Goal: Transaction & Acquisition: Purchase product/service

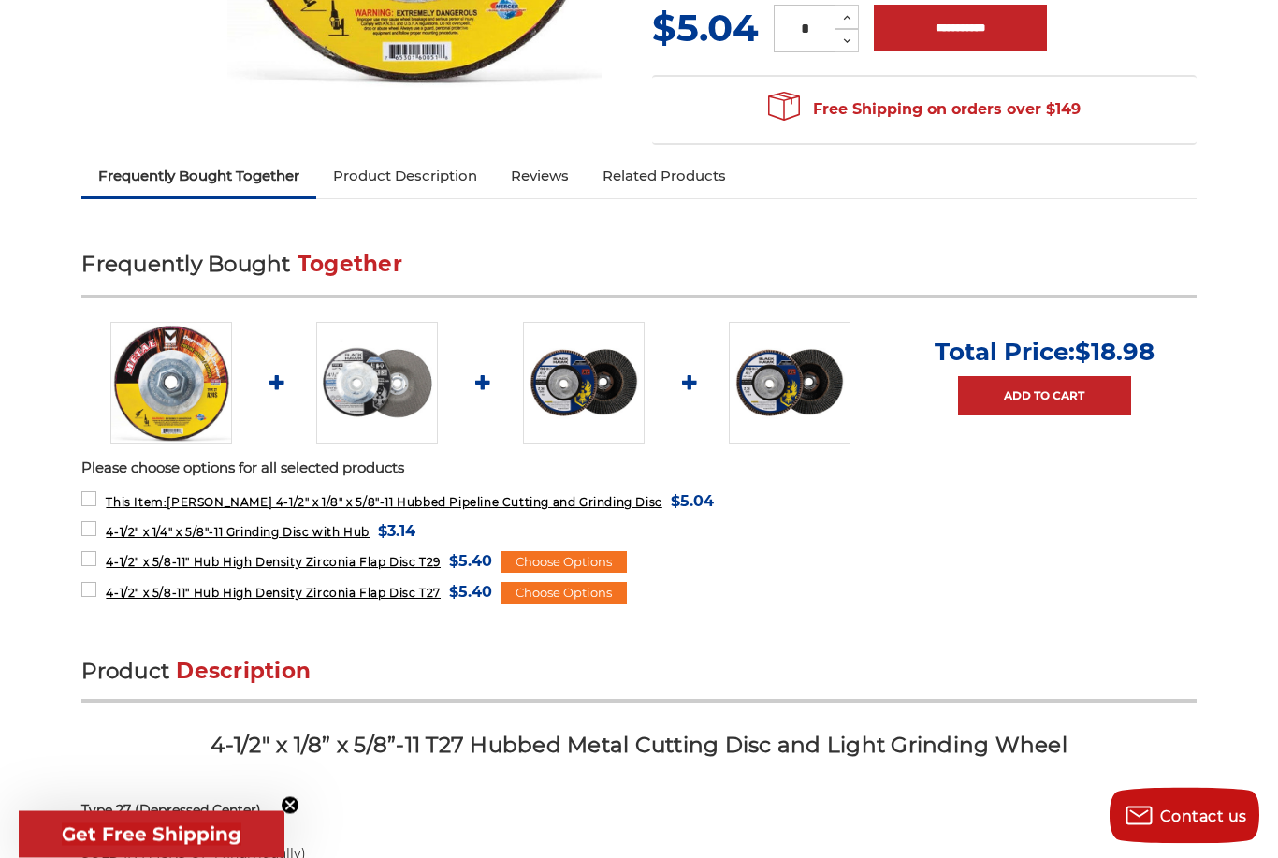
scroll to position [531, 0]
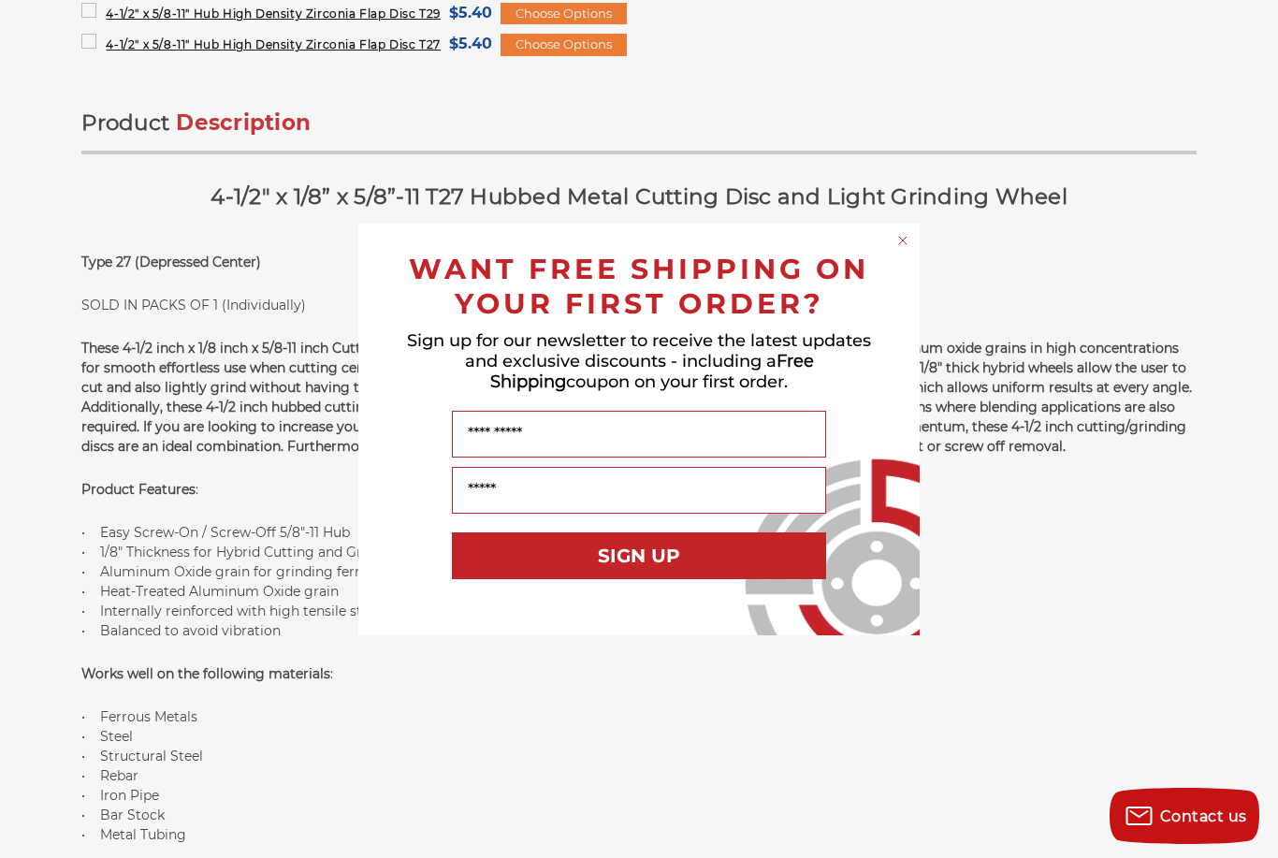
click at [931, 211] on div "Close dialog WANT FREE SHIPPING ON YOUR FIRST ORDER? Sign up for our newsletter…" at bounding box center [639, 429] width 1278 height 858
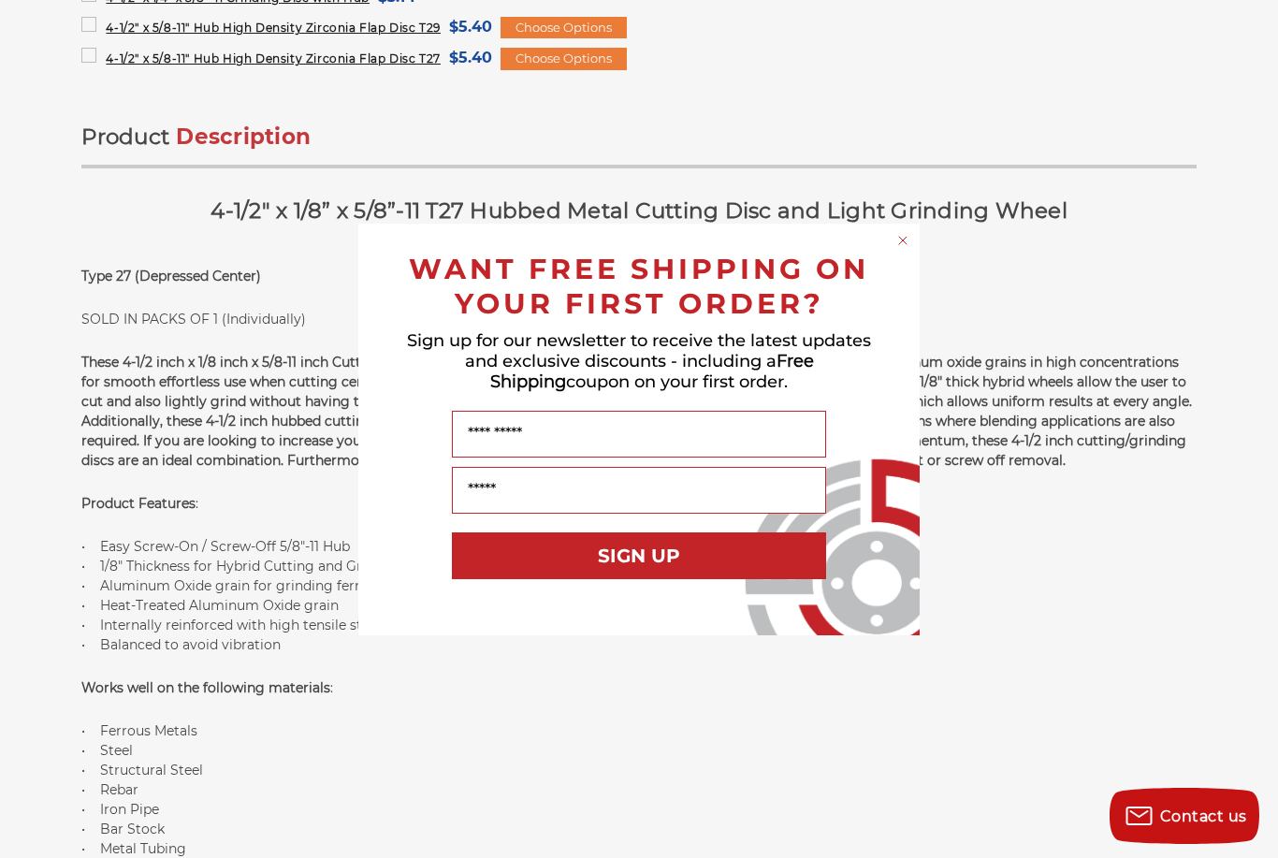
scroll to position [1064, 0]
click at [911, 225] on form "WANT FREE SHIPPING ON YOUR FIRST ORDER? Sign up for our newsletter to receive t…" at bounding box center [638, 430] width 561 height 412
click at [909, 237] on circle "Close dialog" at bounding box center [903, 240] width 18 height 18
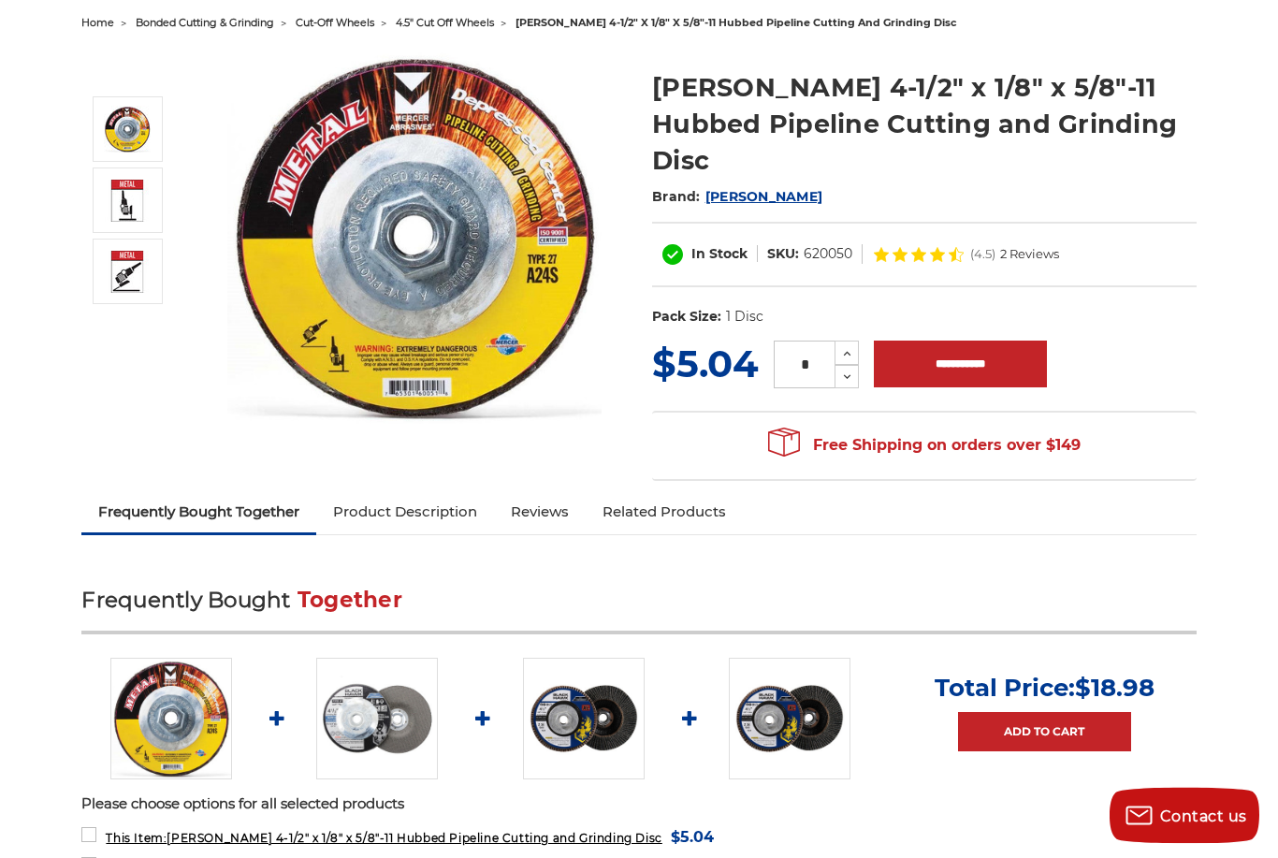
scroll to position [0, 0]
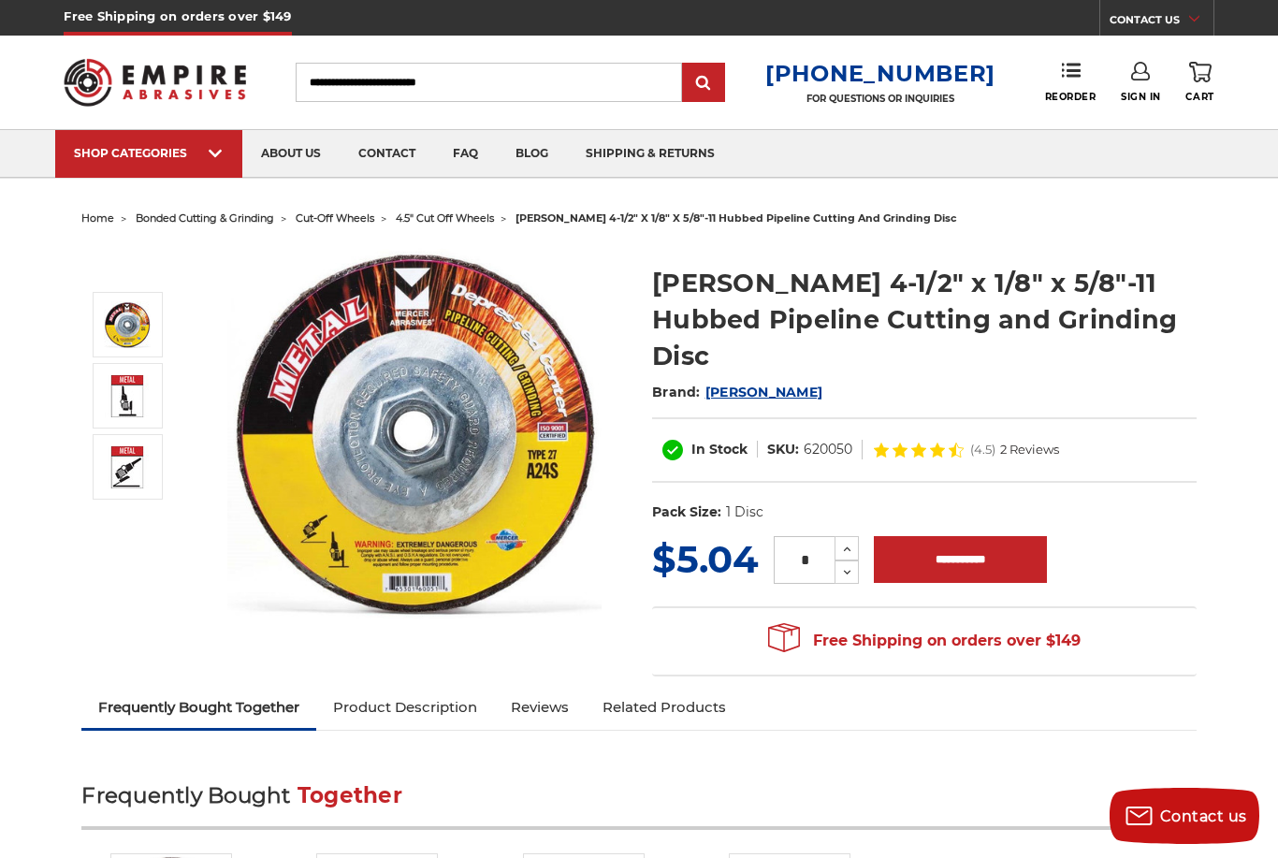
click at [615, 177] on img at bounding box center [618, 177] width 184 height 0
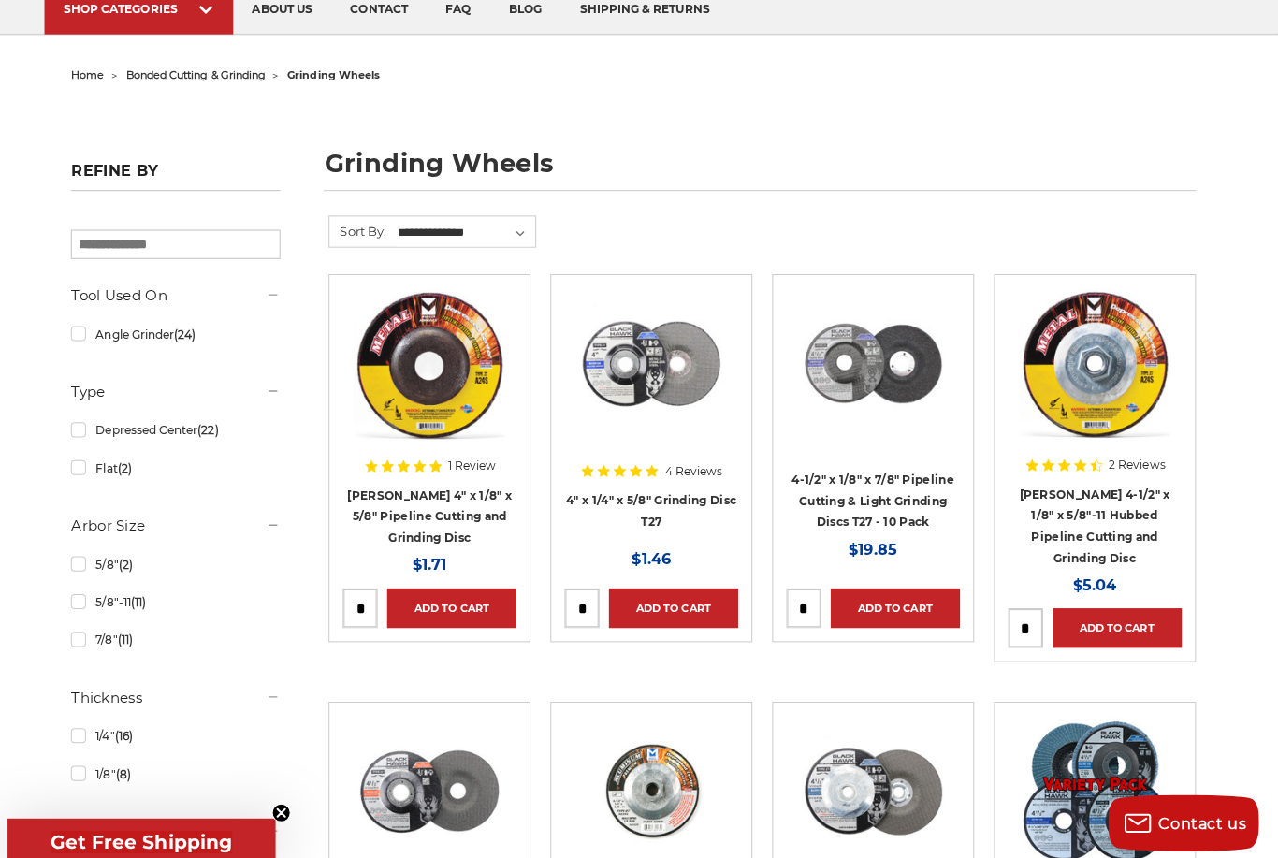
scroll to position [142, 0]
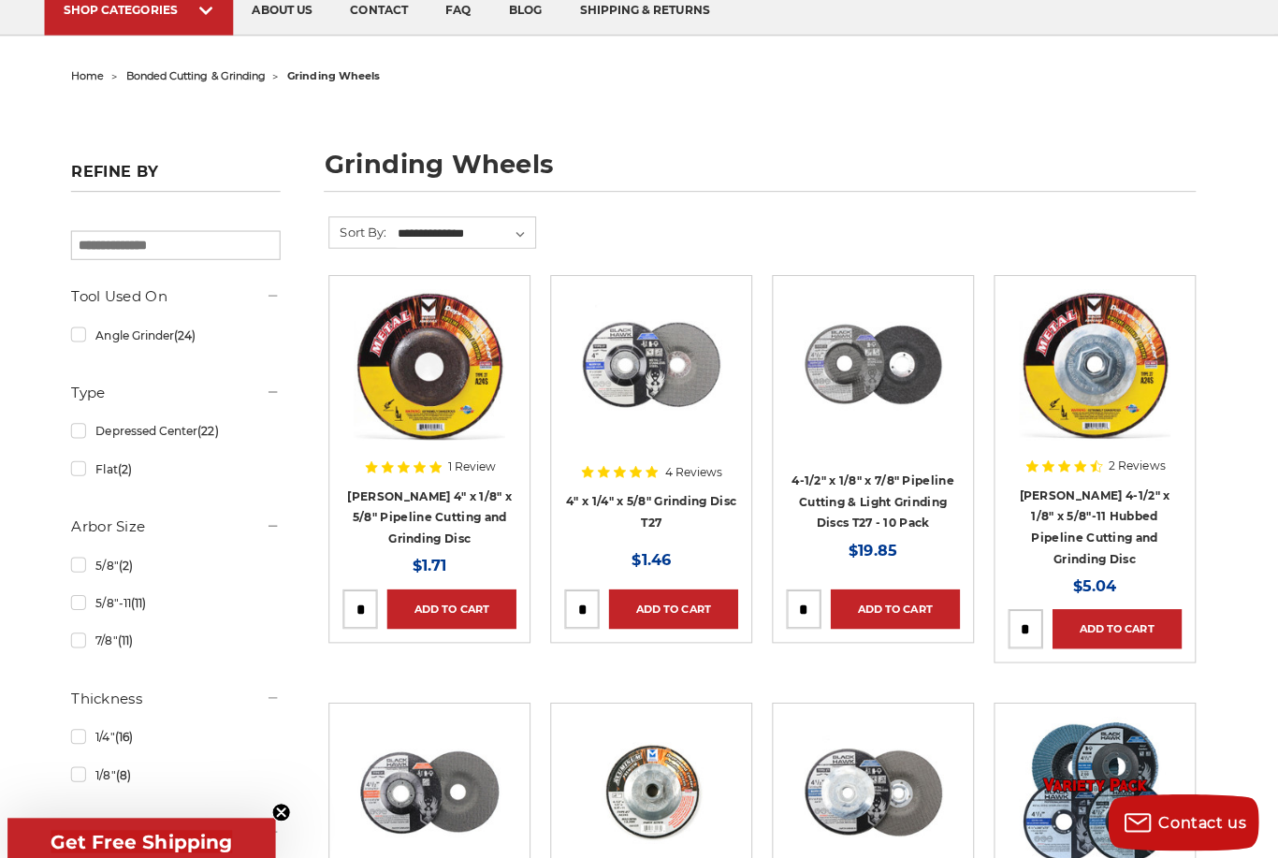
click at [673, 463] on span "4 Reviews" at bounding box center [698, 468] width 57 height 11
click at [659, 405] on img at bounding box center [657, 362] width 150 height 150
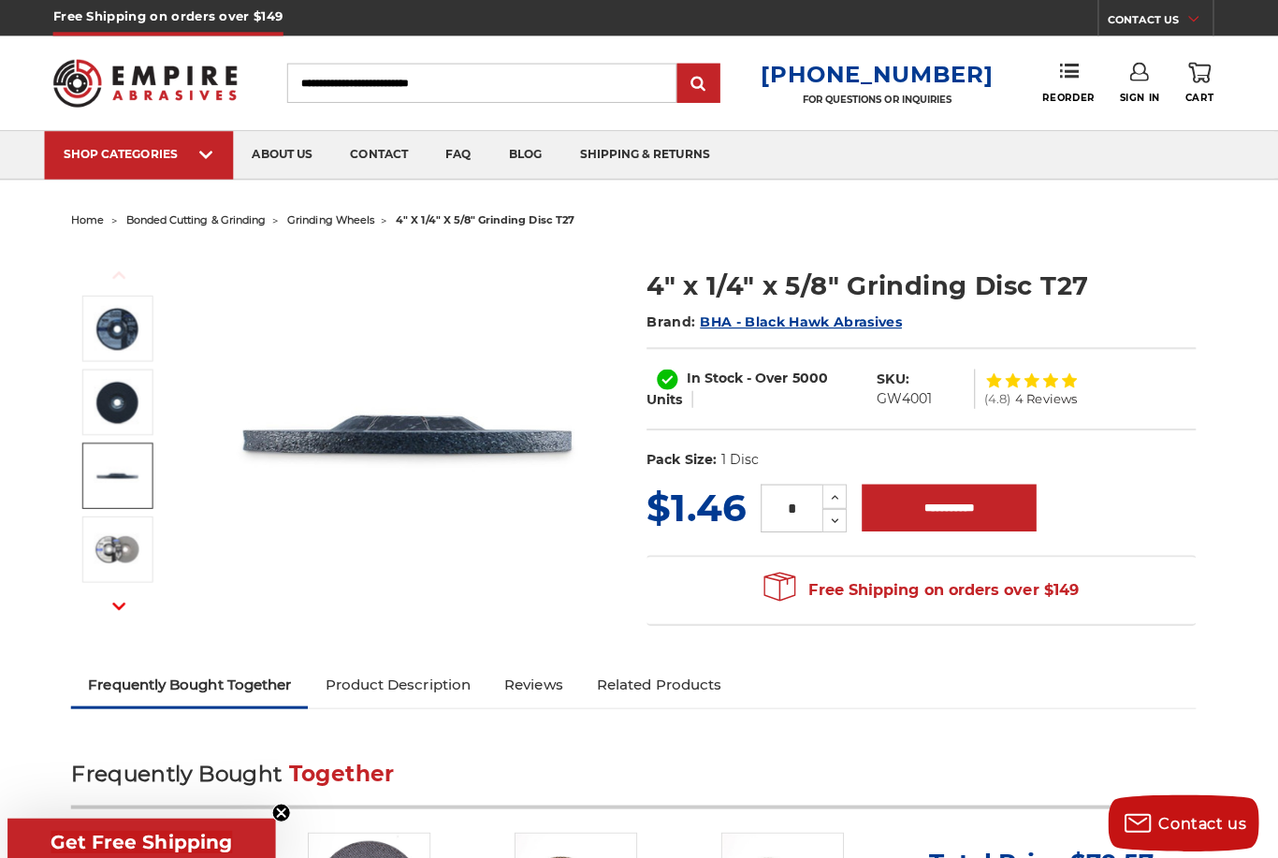
click at [130, 487] on img at bounding box center [127, 471] width 47 height 47
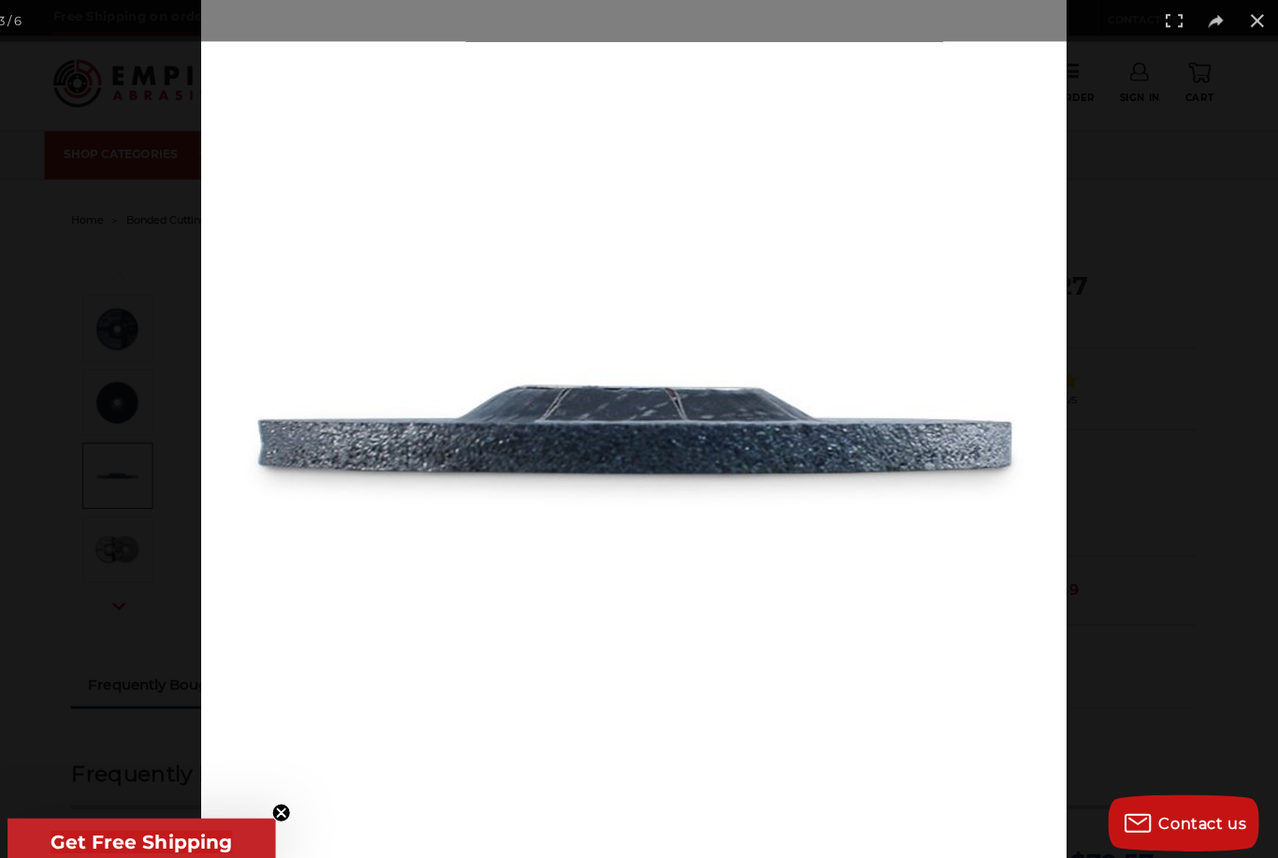
click at [172, 514] on div at bounding box center [639, 429] width 1278 height 858
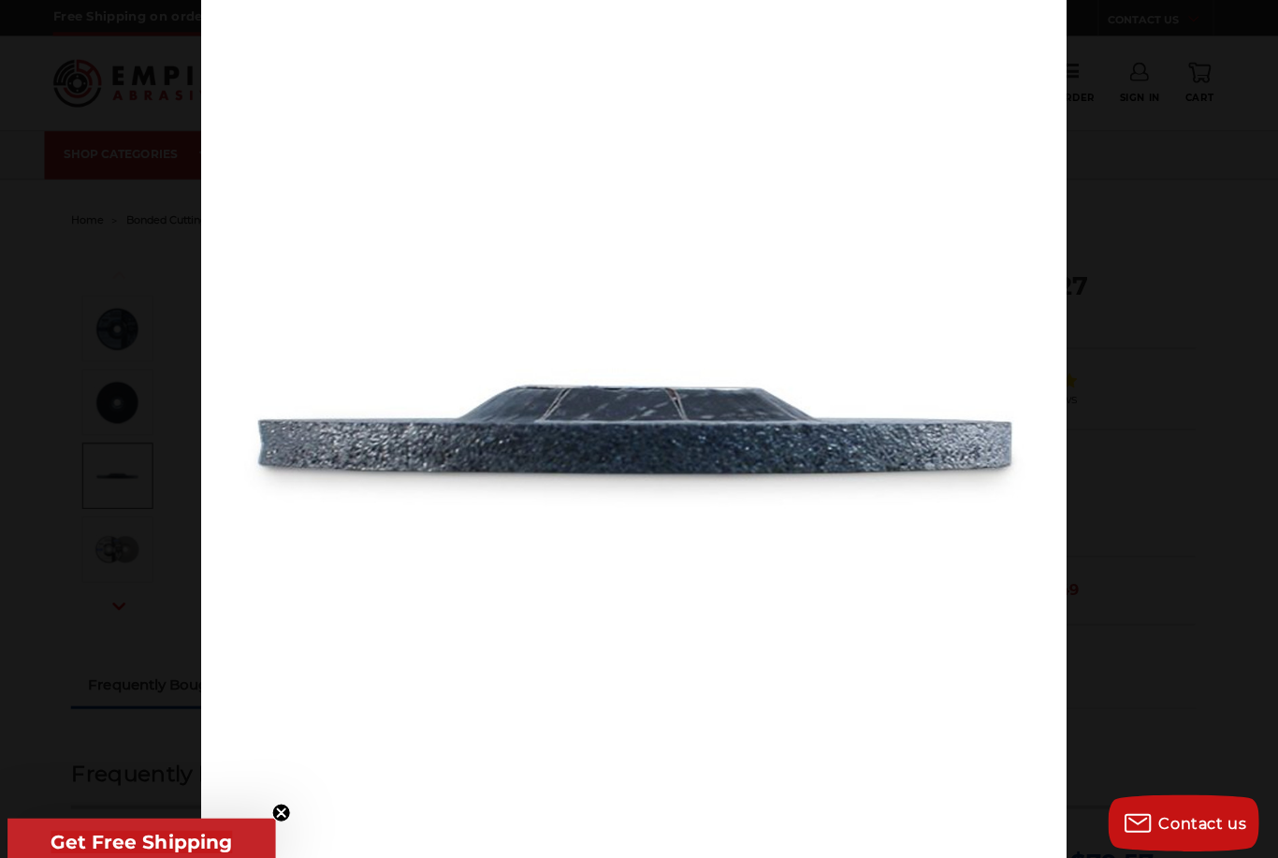
click at [699, 179] on img at bounding box center [639, 429] width 858 height 858
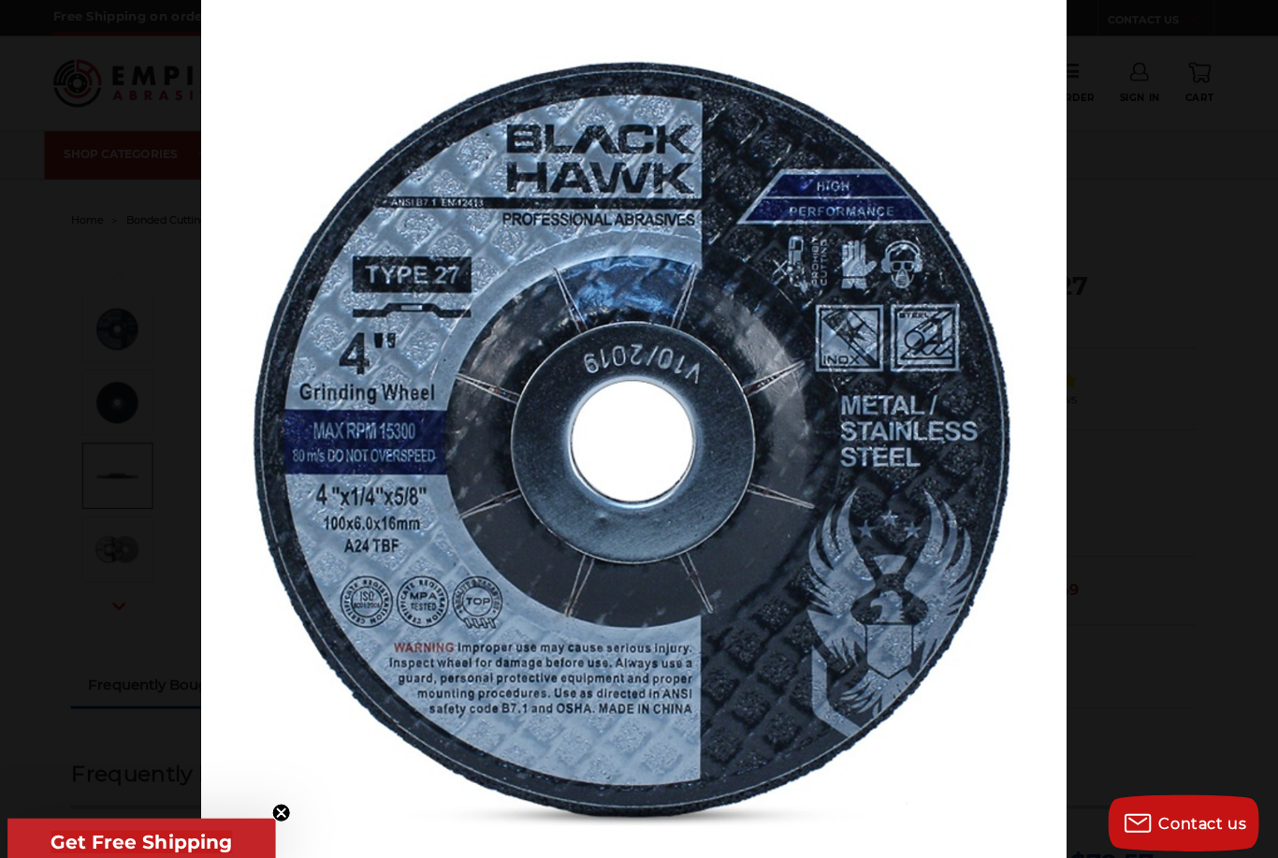
click at [857, 498] on img at bounding box center [639, 429] width 858 height 858
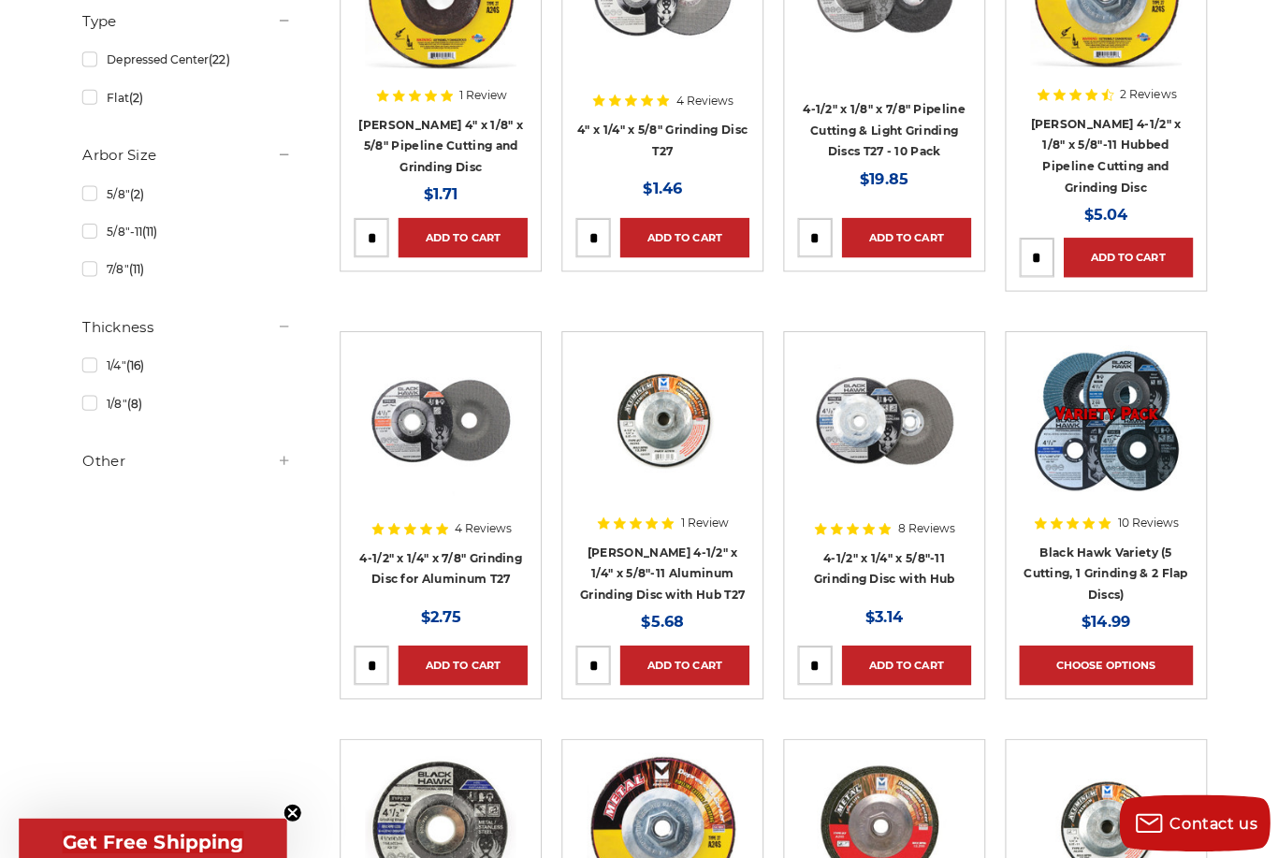
scroll to position [508, 0]
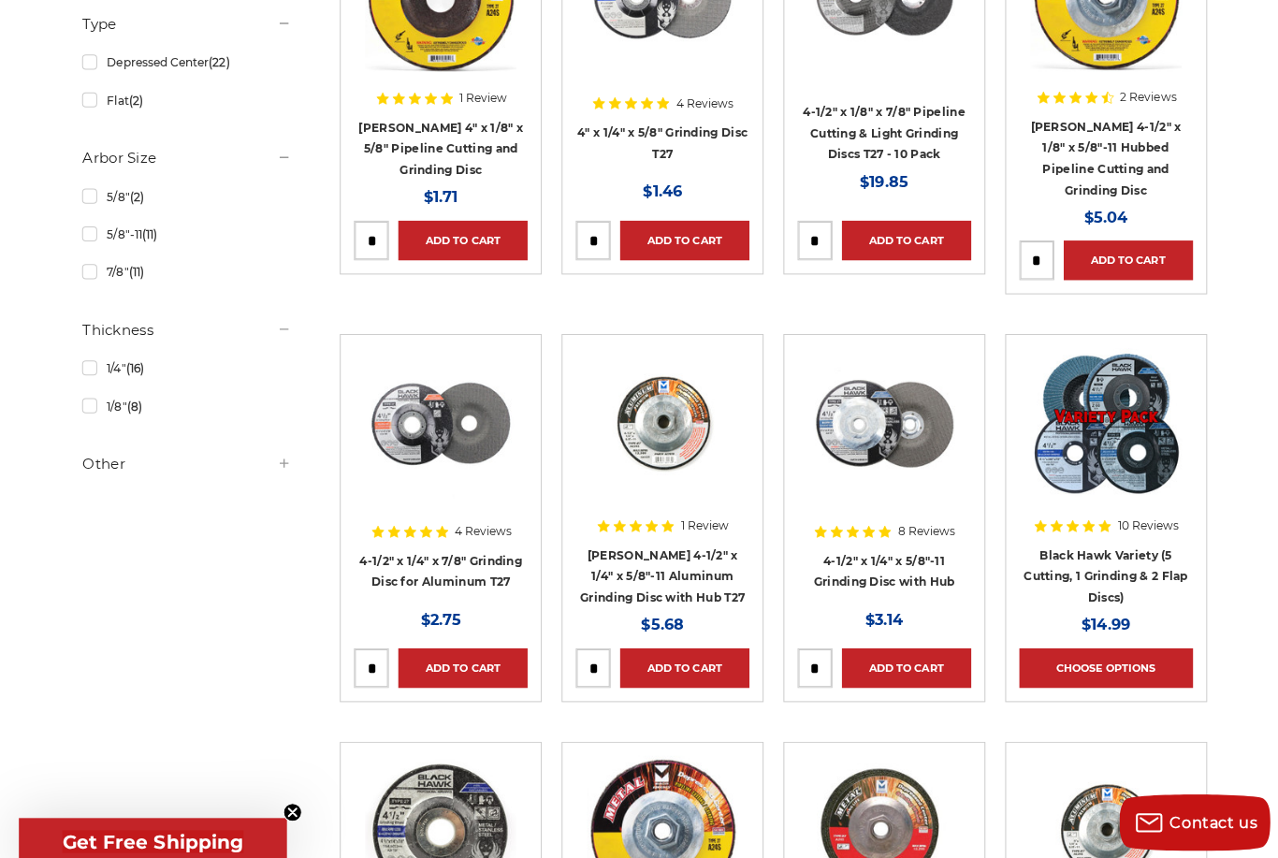
click at [469, 411] on img at bounding box center [437, 420] width 150 height 150
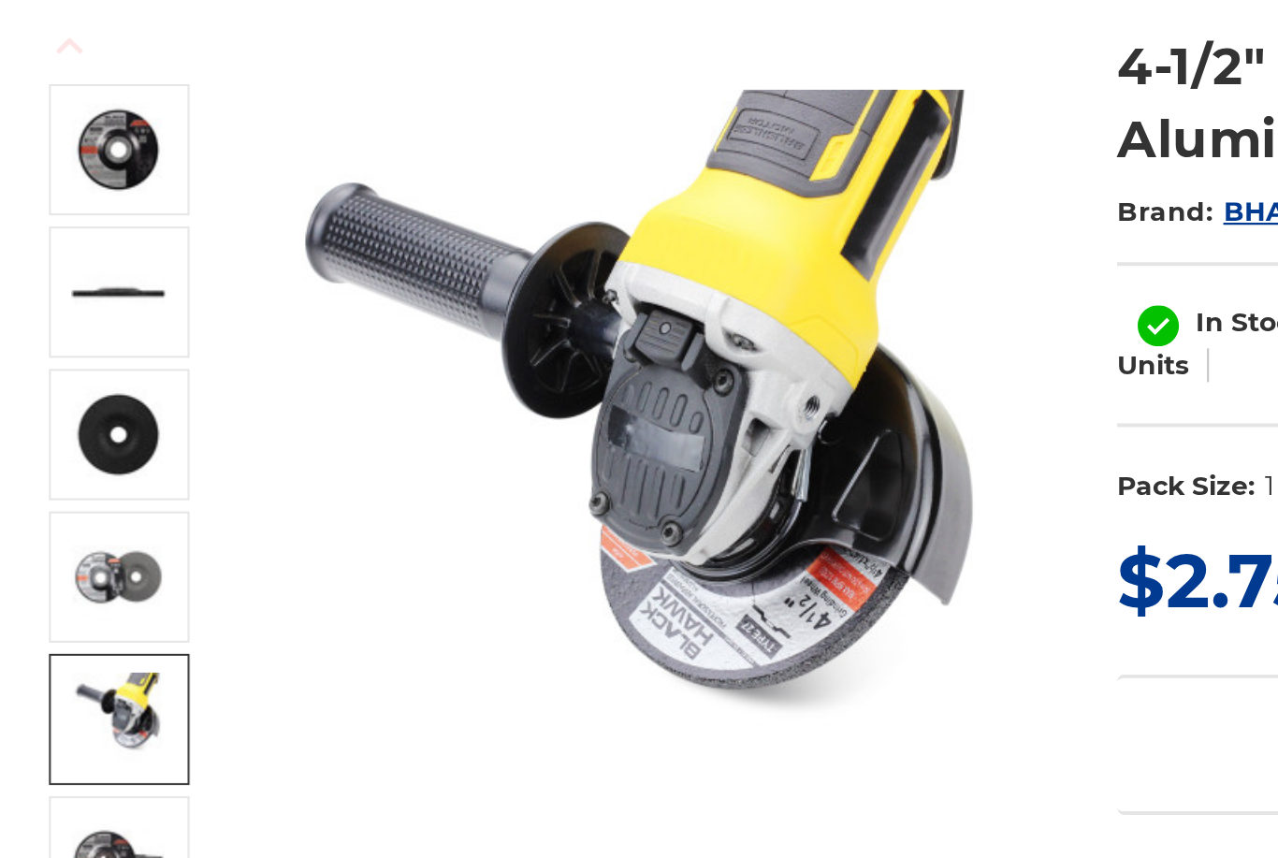
click at [130, 586] on img at bounding box center [153, 609] width 47 height 47
